Goal: Check status: Check status

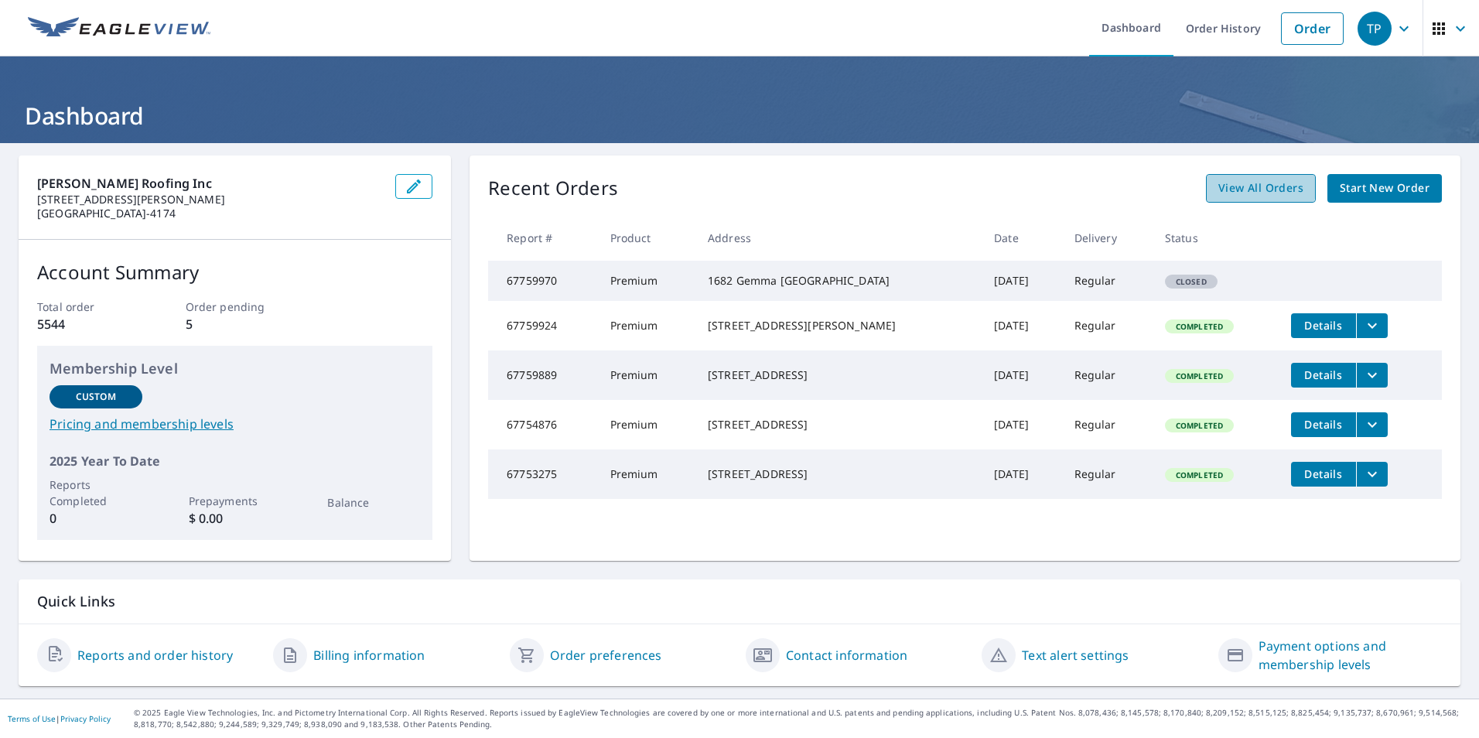
click at [1248, 185] on span "View All Orders" at bounding box center [1261, 188] width 85 height 19
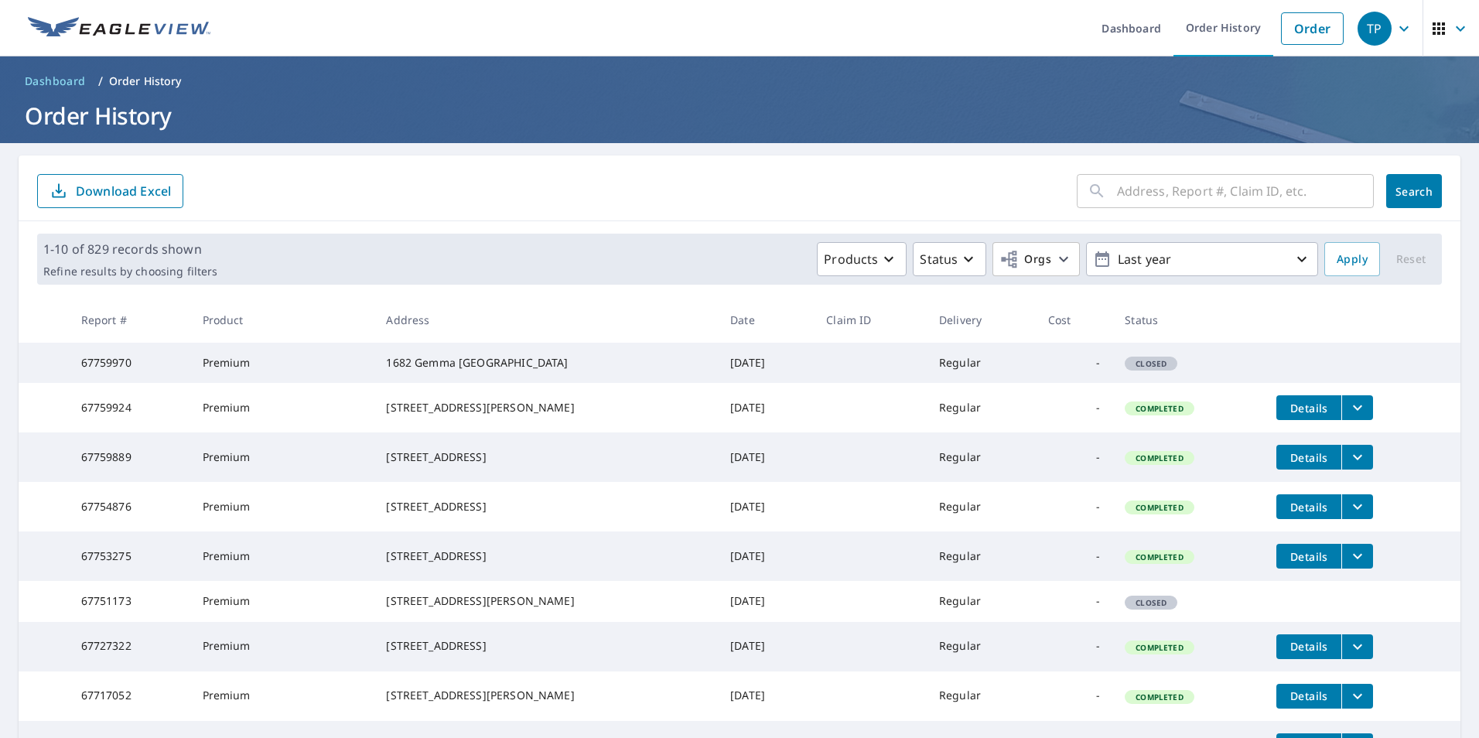
click at [1128, 197] on input "text" at bounding box center [1245, 190] width 257 height 43
type input "[STREET_ADDRESS]"
click at [1399, 196] on span "Search" at bounding box center [1414, 191] width 31 height 15
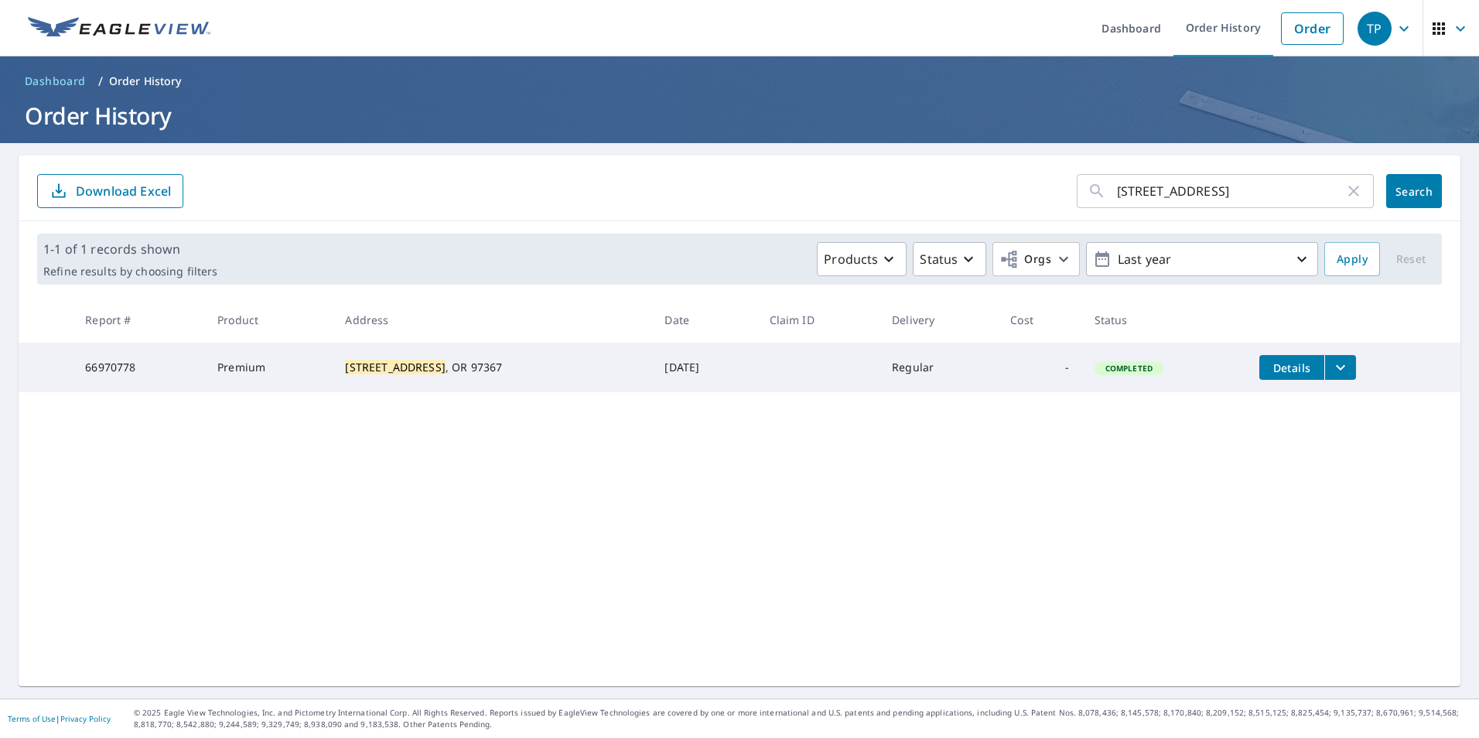
click at [1126, 371] on span "Completed" at bounding box center [1129, 368] width 66 height 11
click at [1287, 364] on span "Details" at bounding box center [1292, 368] width 46 height 15
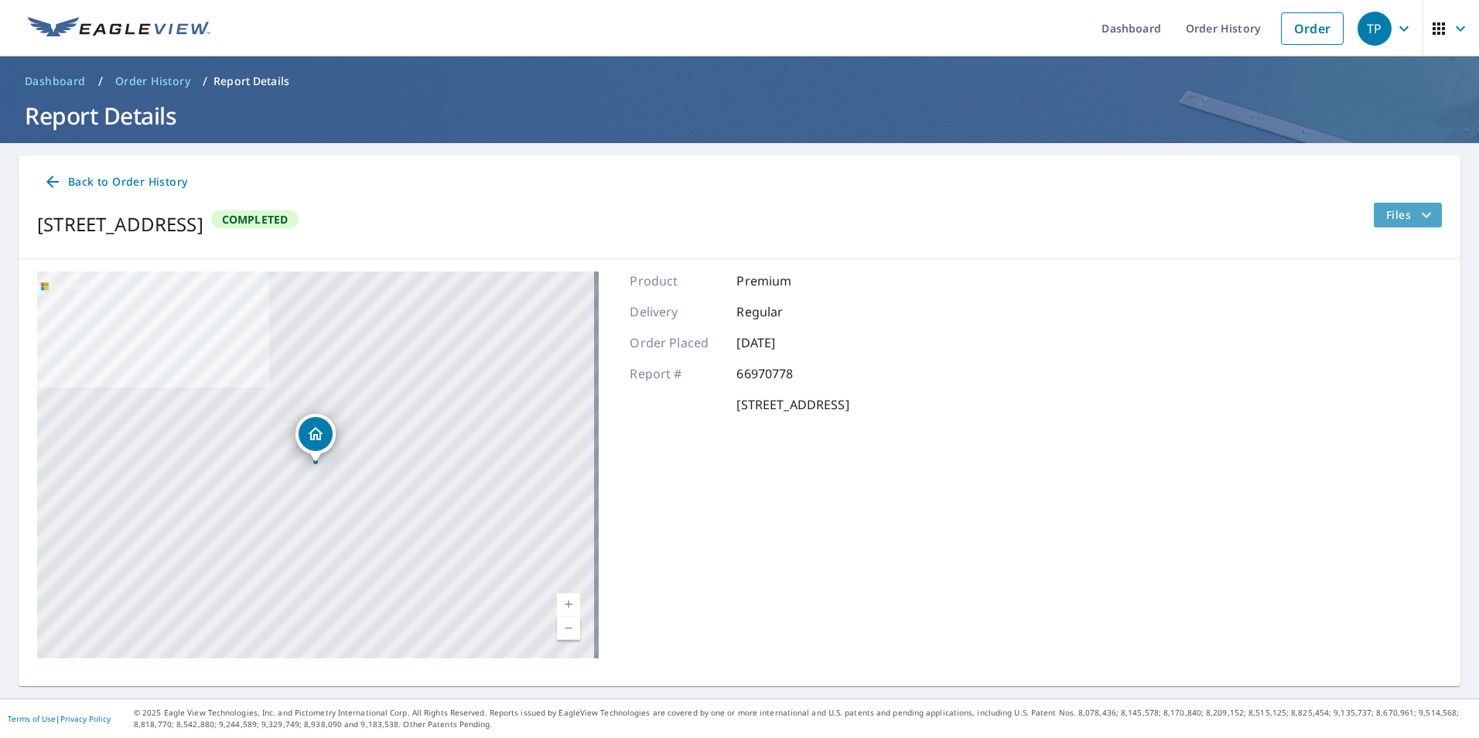
click at [1387, 220] on span "Files" at bounding box center [1412, 215] width 50 height 19
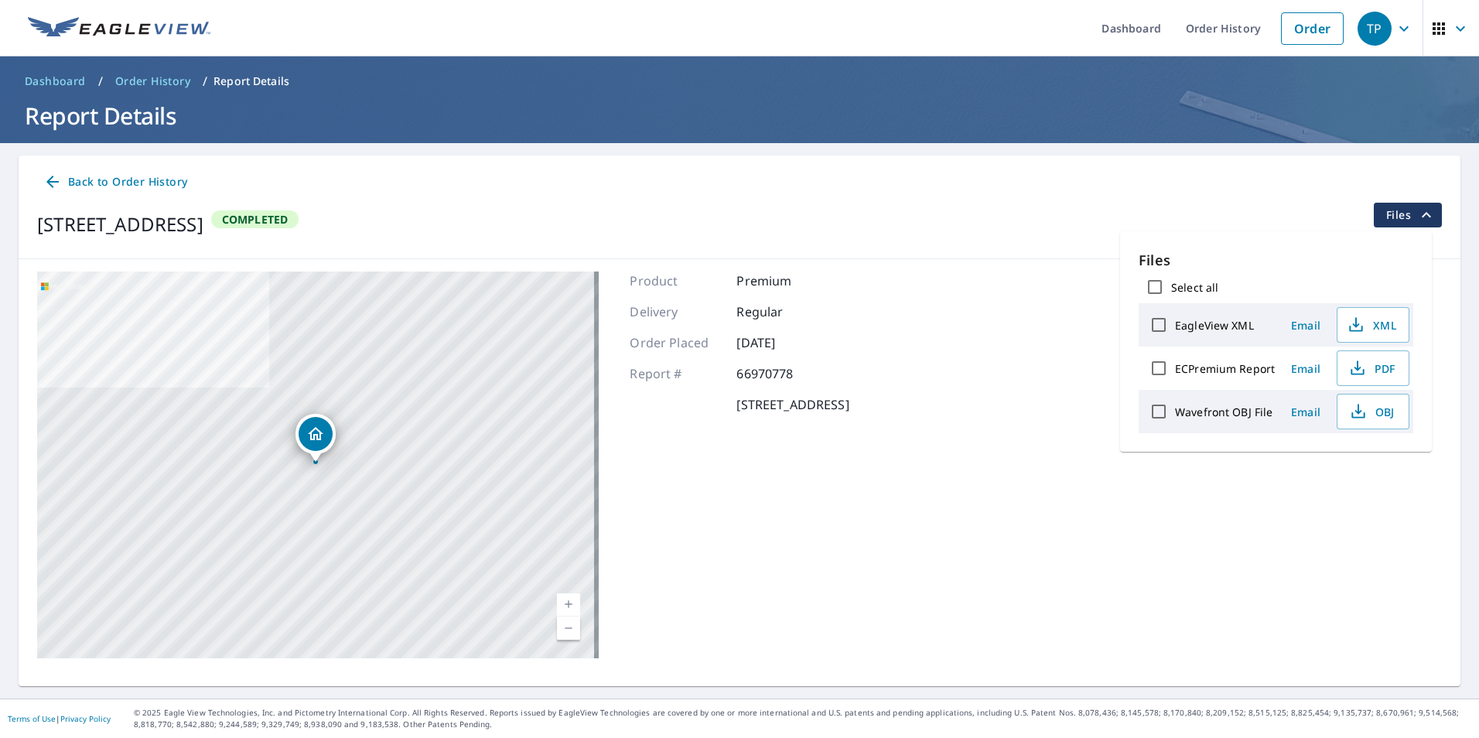
click at [1151, 286] on input "Select all" at bounding box center [1155, 287] width 32 height 32
checkbox input "true"
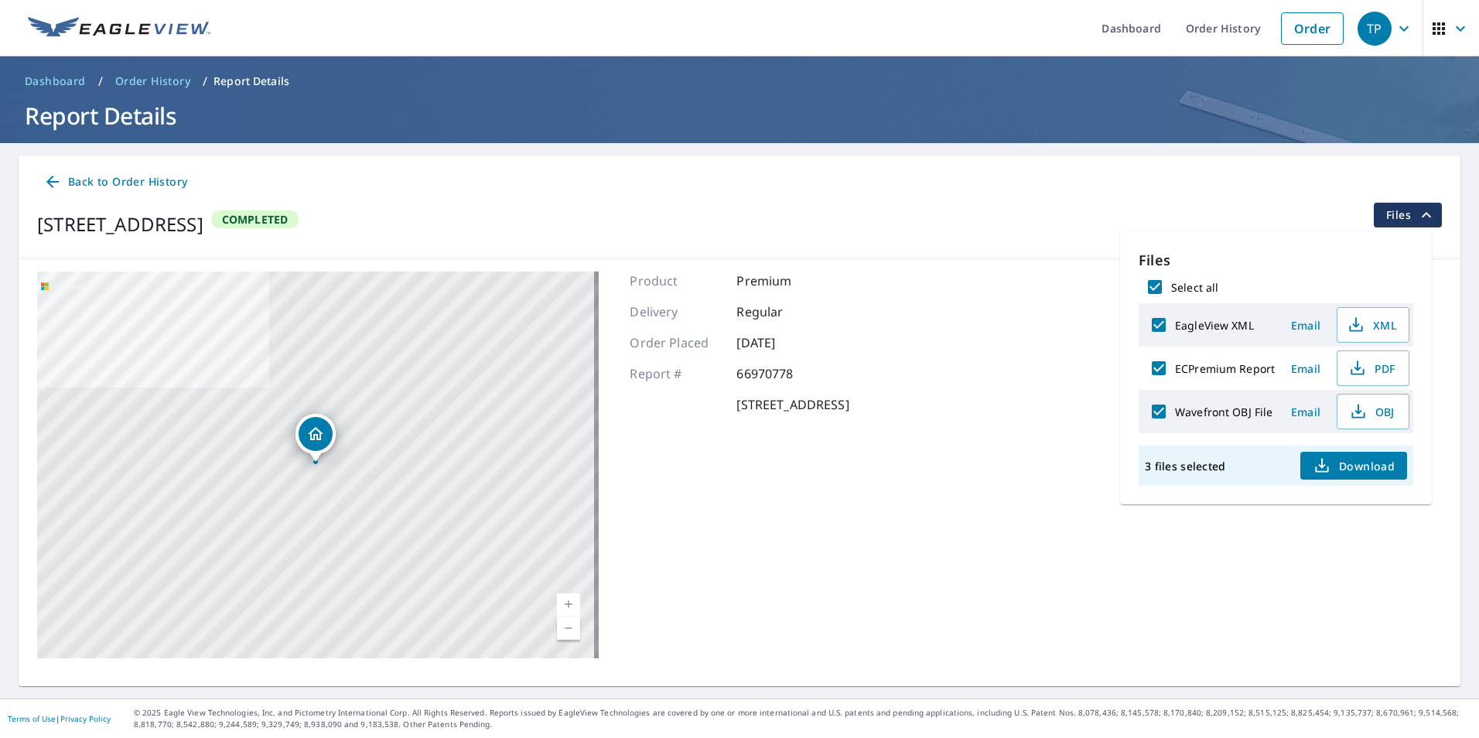
click at [1320, 464] on icon "button" at bounding box center [1322, 465] width 19 height 19
